Goal: Consume media (video, audio)

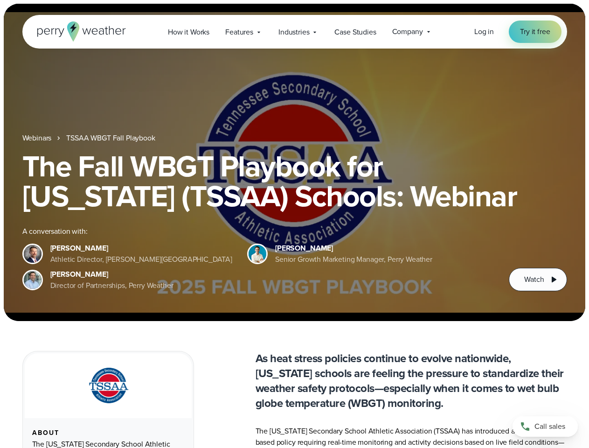
click at [294, 224] on div "The Fall WBGT Playbook for [US_STATE] (TSSAA) Schools: Webinar A conversation w…" at bounding box center [294, 221] width 545 height 140
click at [294, 32] on span "Industries" at bounding box center [293, 32] width 31 height 11
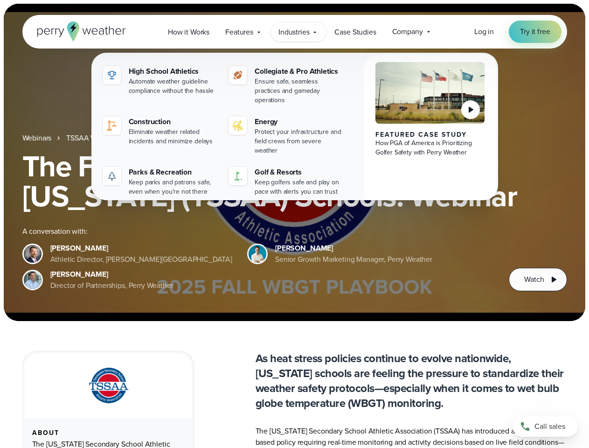
click at [294, 162] on h1 "The Fall WBGT Playbook for [US_STATE] (TSSAA) Schools: Webinar" at bounding box center [294, 181] width 545 height 60
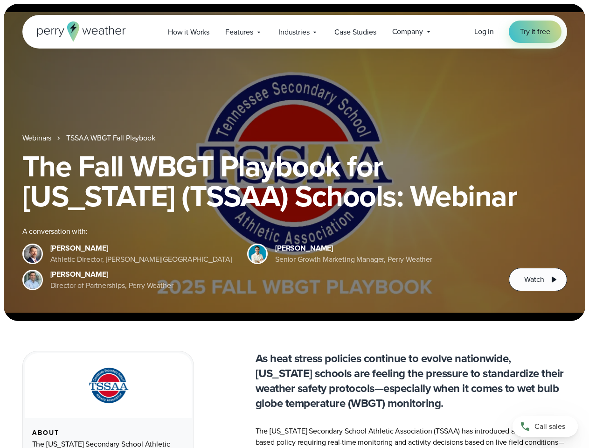
click at [111, 138] on link "TSSAA WBGT Fall Playbook" at bounding box center [110, 137] width 89 height 11
click at [538, 279] on span "Watch" at bounding box center [534, 279] width 20 height 11
